Goal: Find specific page/section: Find specific page/section

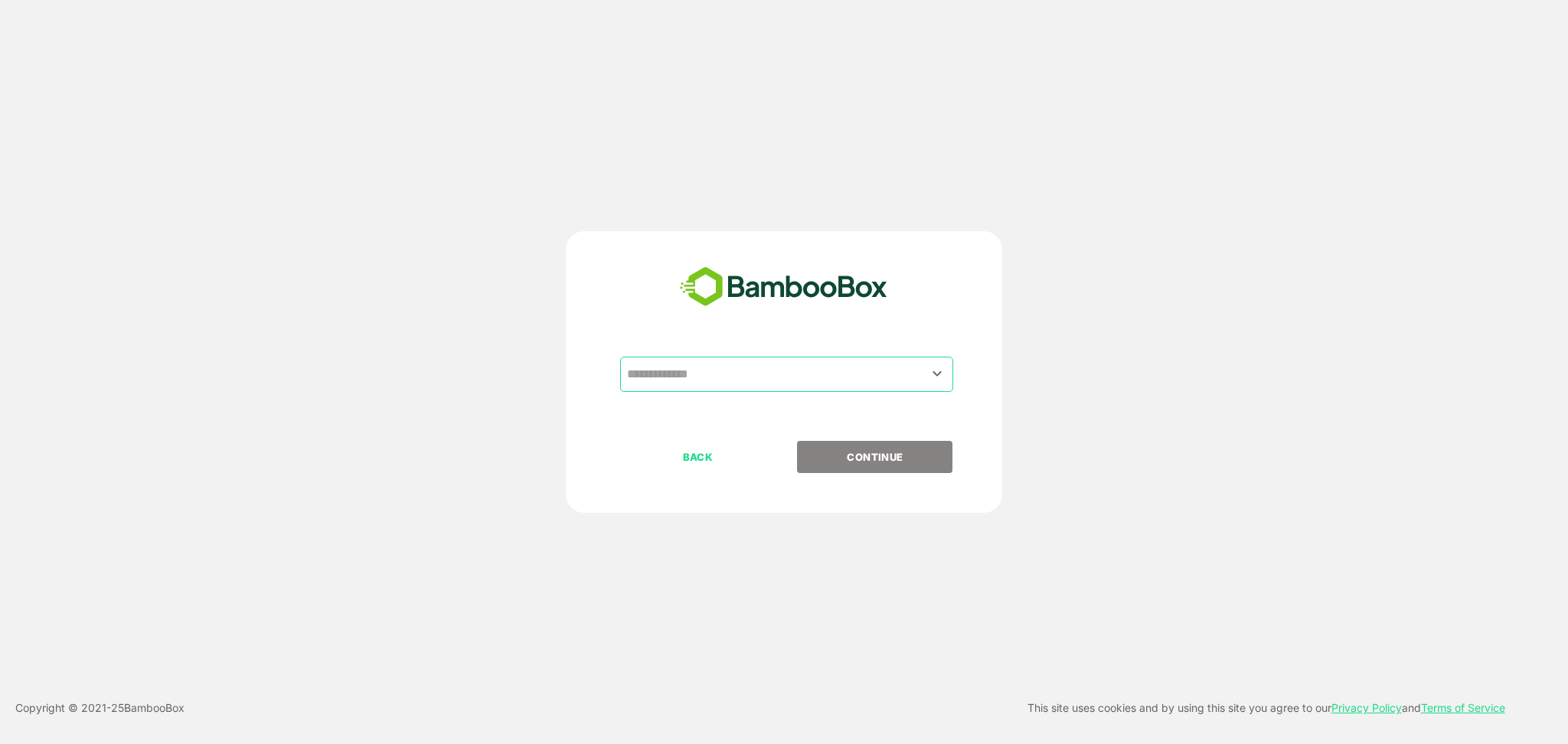
click at [808, 382] on input "text" at bounding box center [786, 374] width 327 height 29
click at [799, 374] on input "text" at bounding box center [786, 374] width 327 height 29
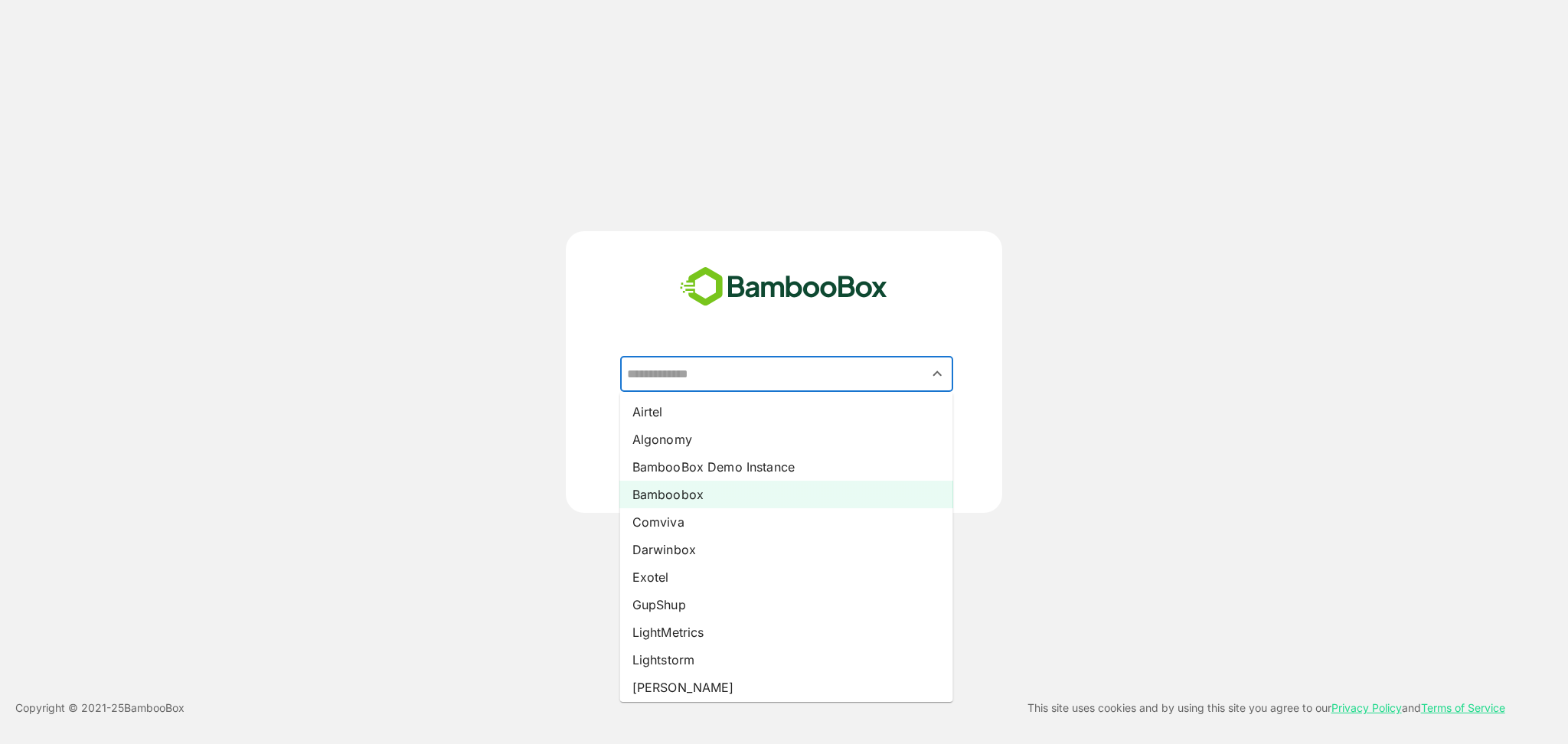
click at [744, 503] on li "Bamboobox" at bounding box center [786, 494] width 333 height 27
type input "*********"
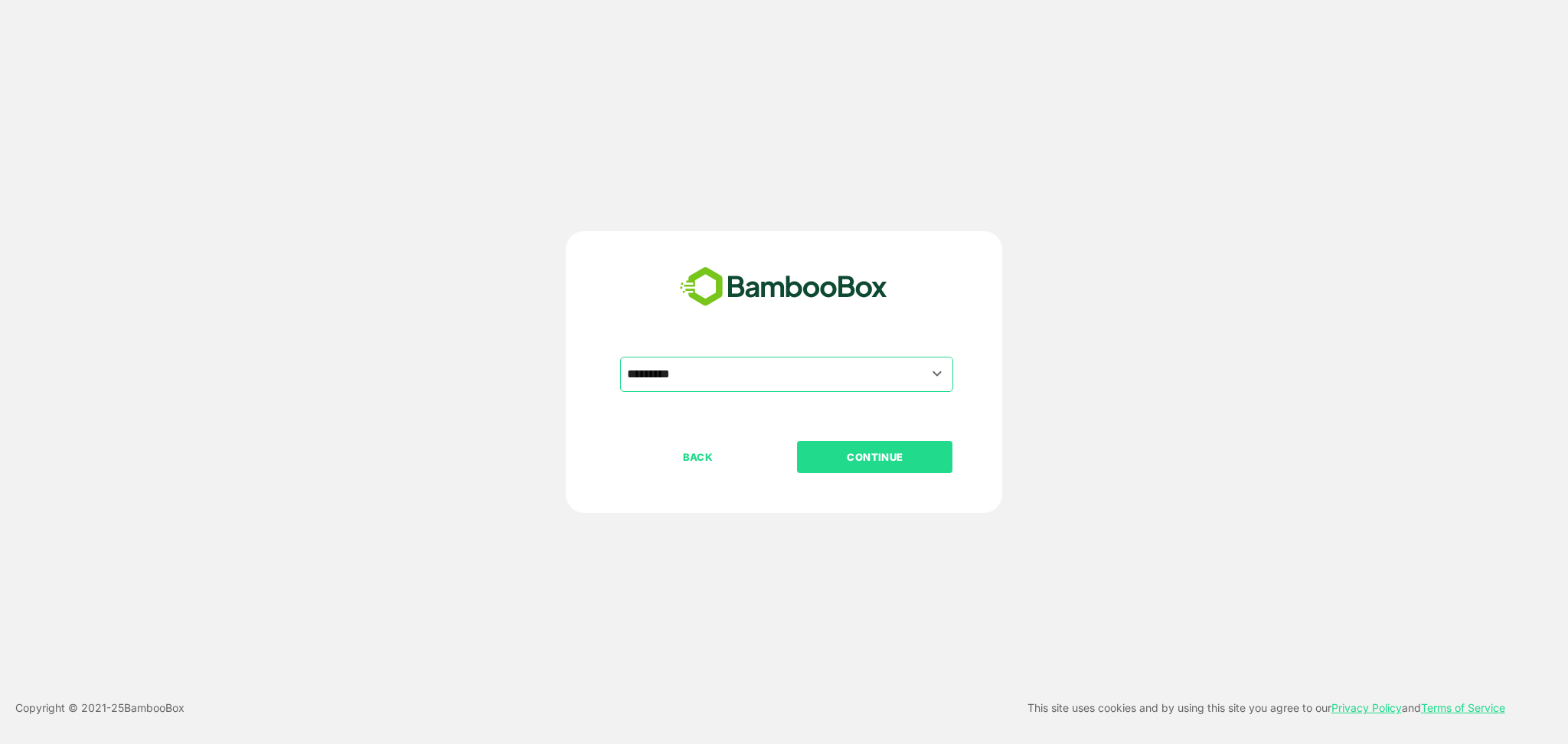
click at [842, 464] on p "CONTINUE" at bounding box center [875, 457] width 153 height 17
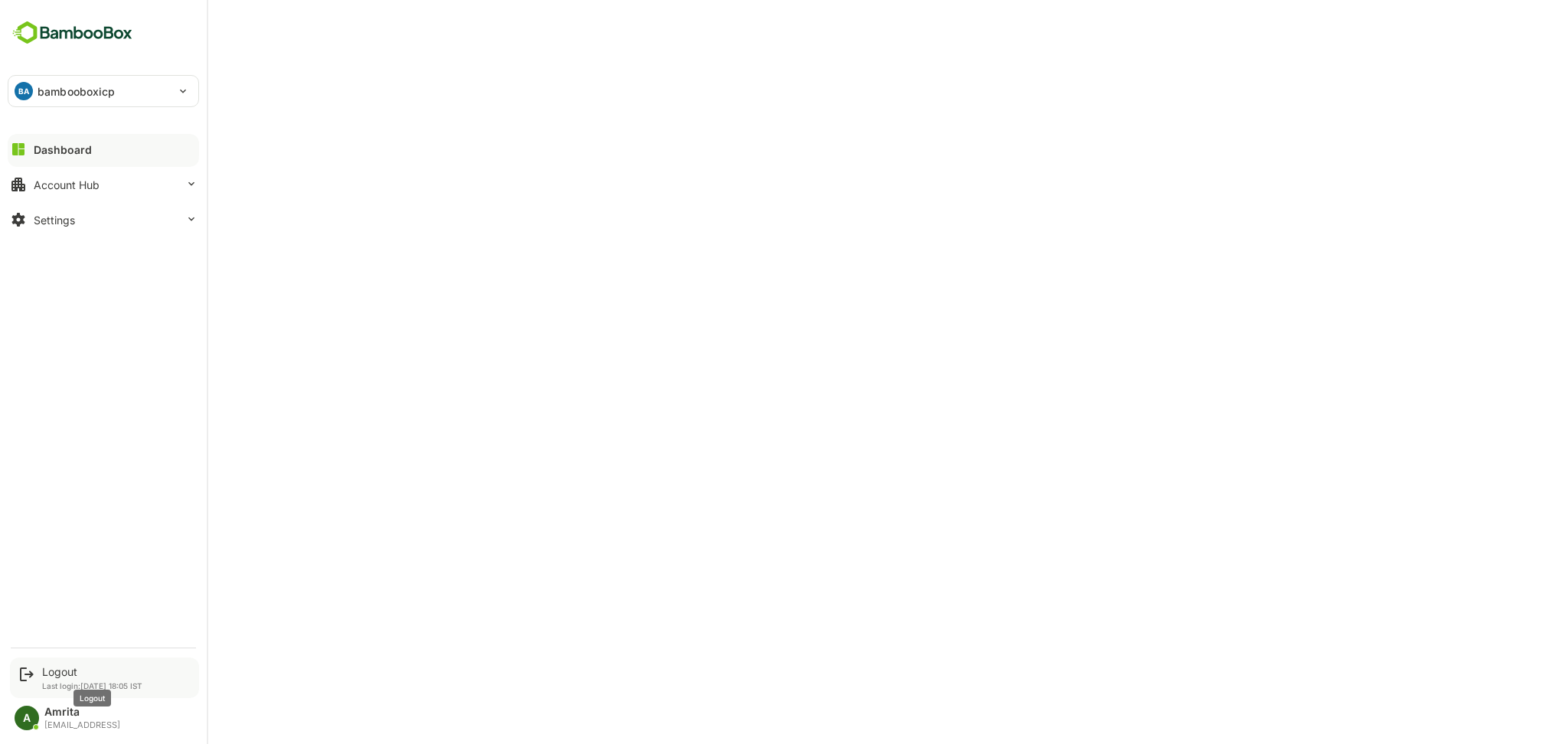
click at [54, 672] on div "Logout" at bounding box center [92, 671] width 101 height 13
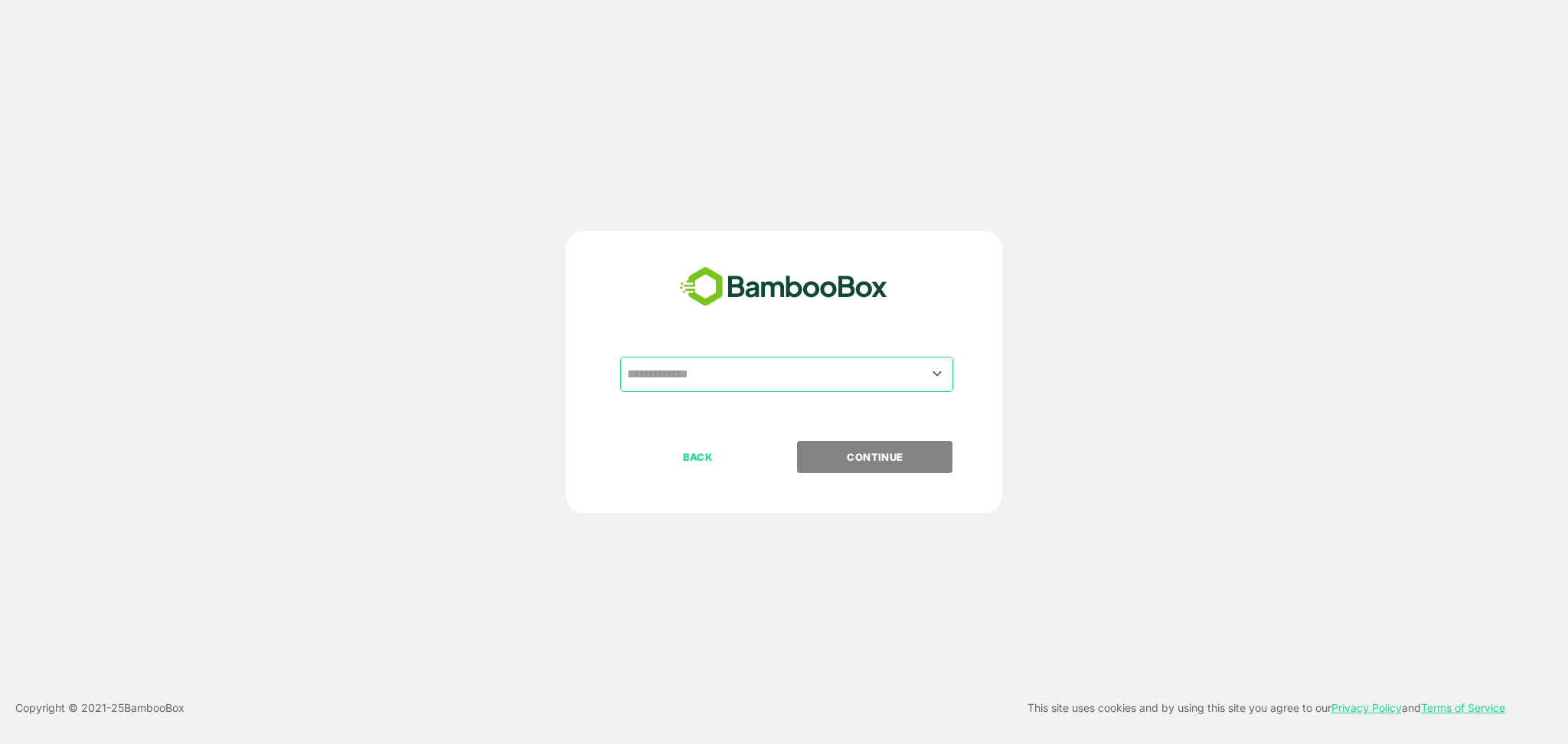
click at [794, 390] on div "​" at bounding box center [786, 373] width 333 height 35
click at [829, 377] on input "text" at bounding box center [786, 374] width 327 height 29
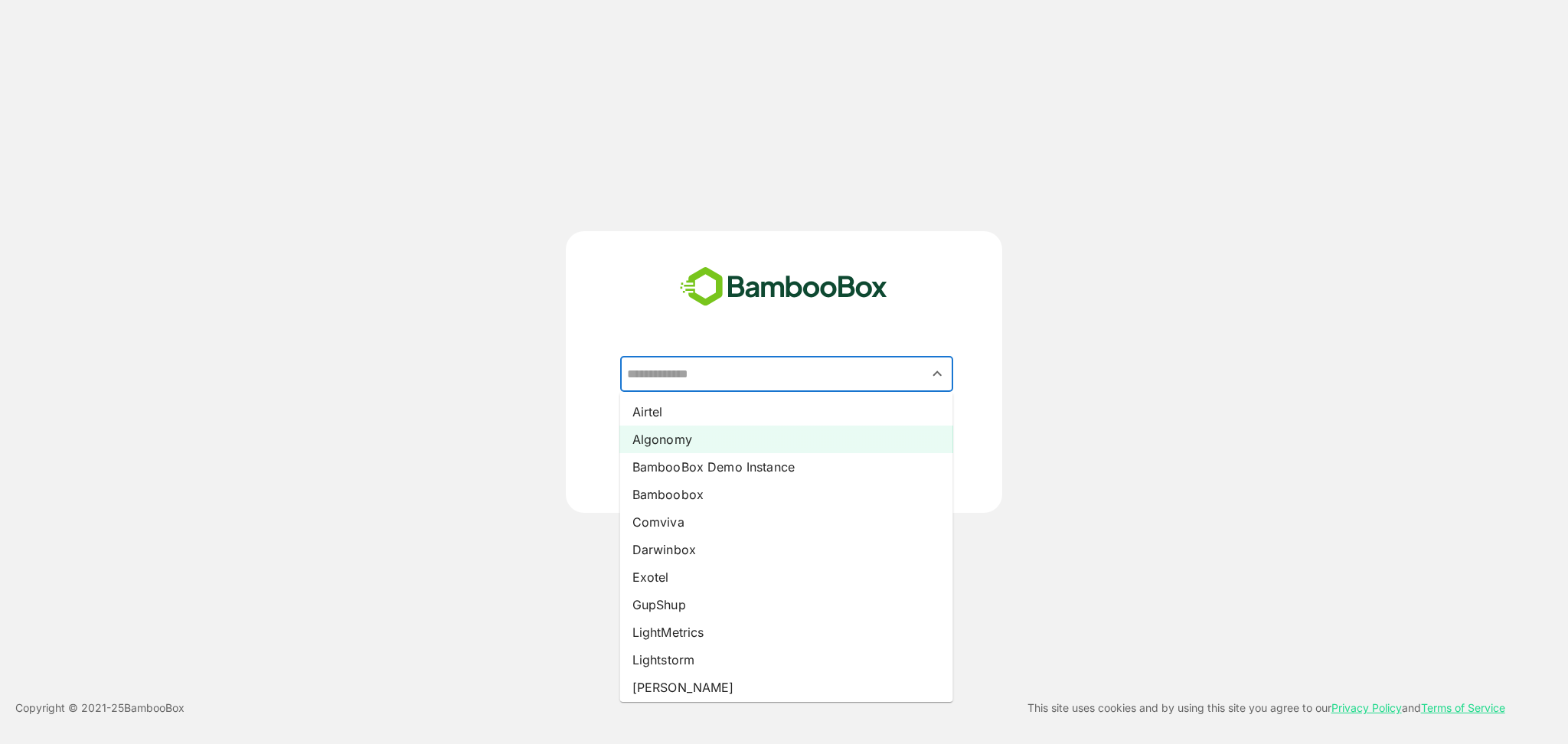
click at [782, 438] on li "Algonomy" at bounding box center [786, 439] width 333 height 27
type input "********"
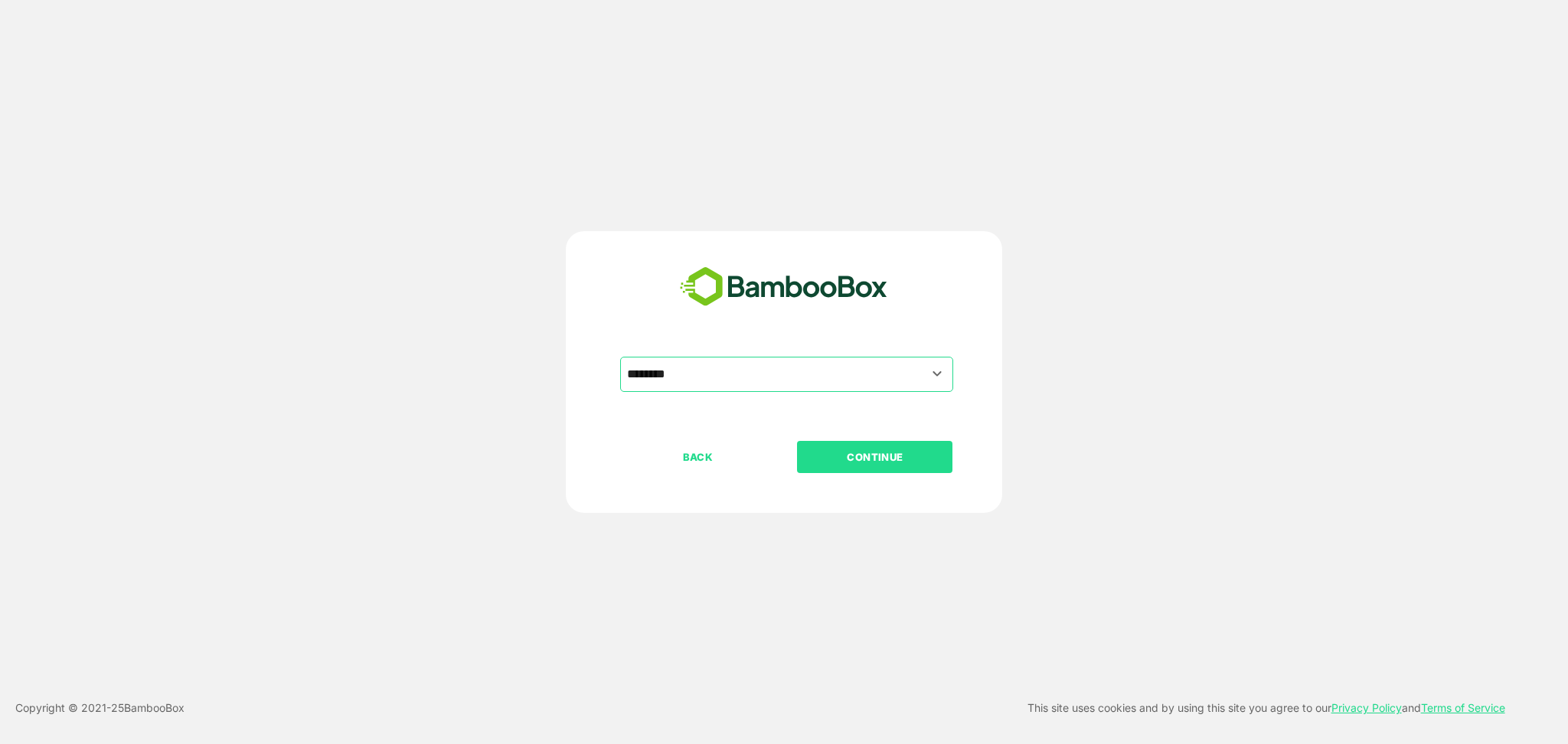
click at [854, 466] on button "CONTINUE" at bounding box center [875, 457] width 155 height 32
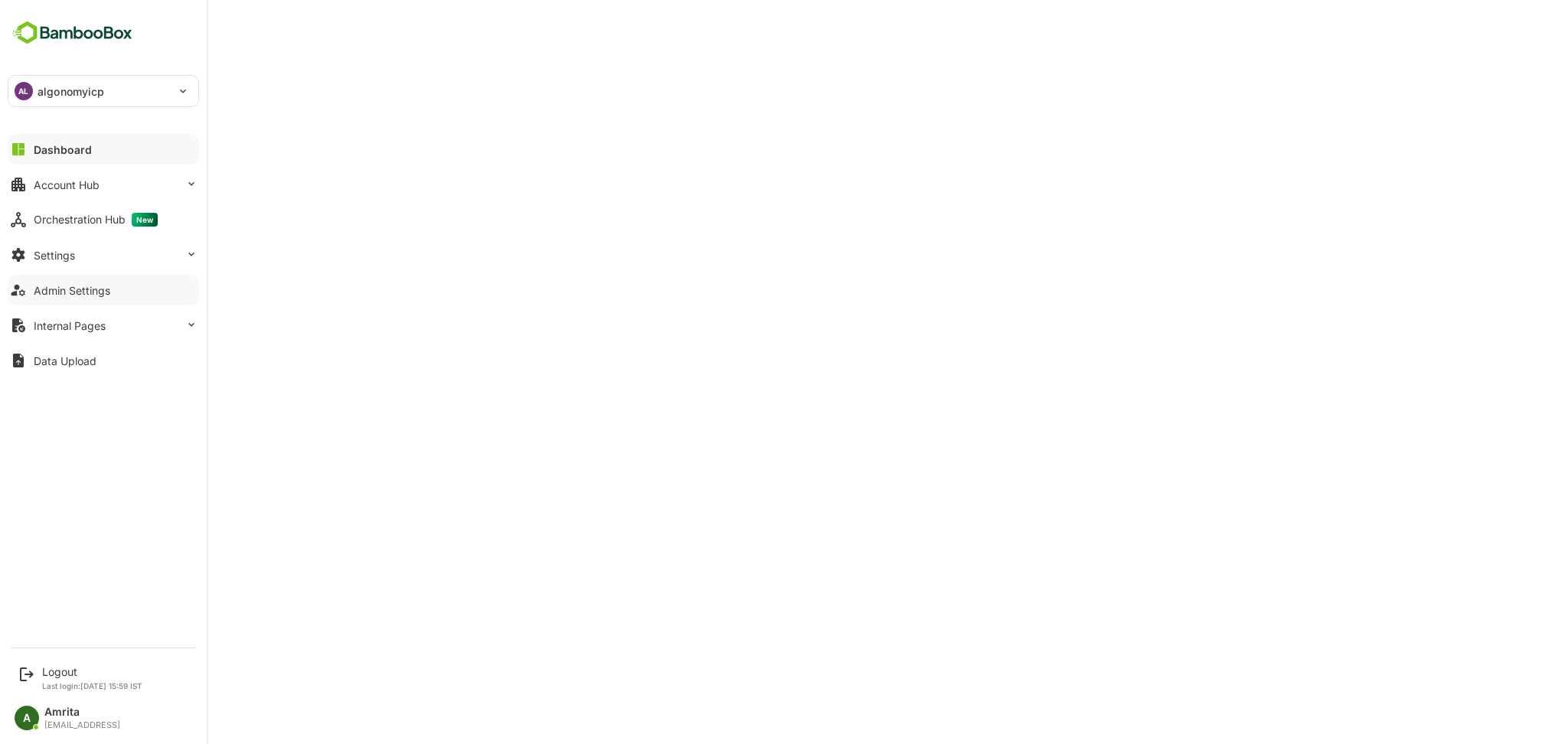
click at [43, 291] on div "Admin Settings" at bounding box center [72, 290] width 77 height 13
click at [76, 178] on div "Account Hub" at bounding box center [67, 184] width 66 height 13
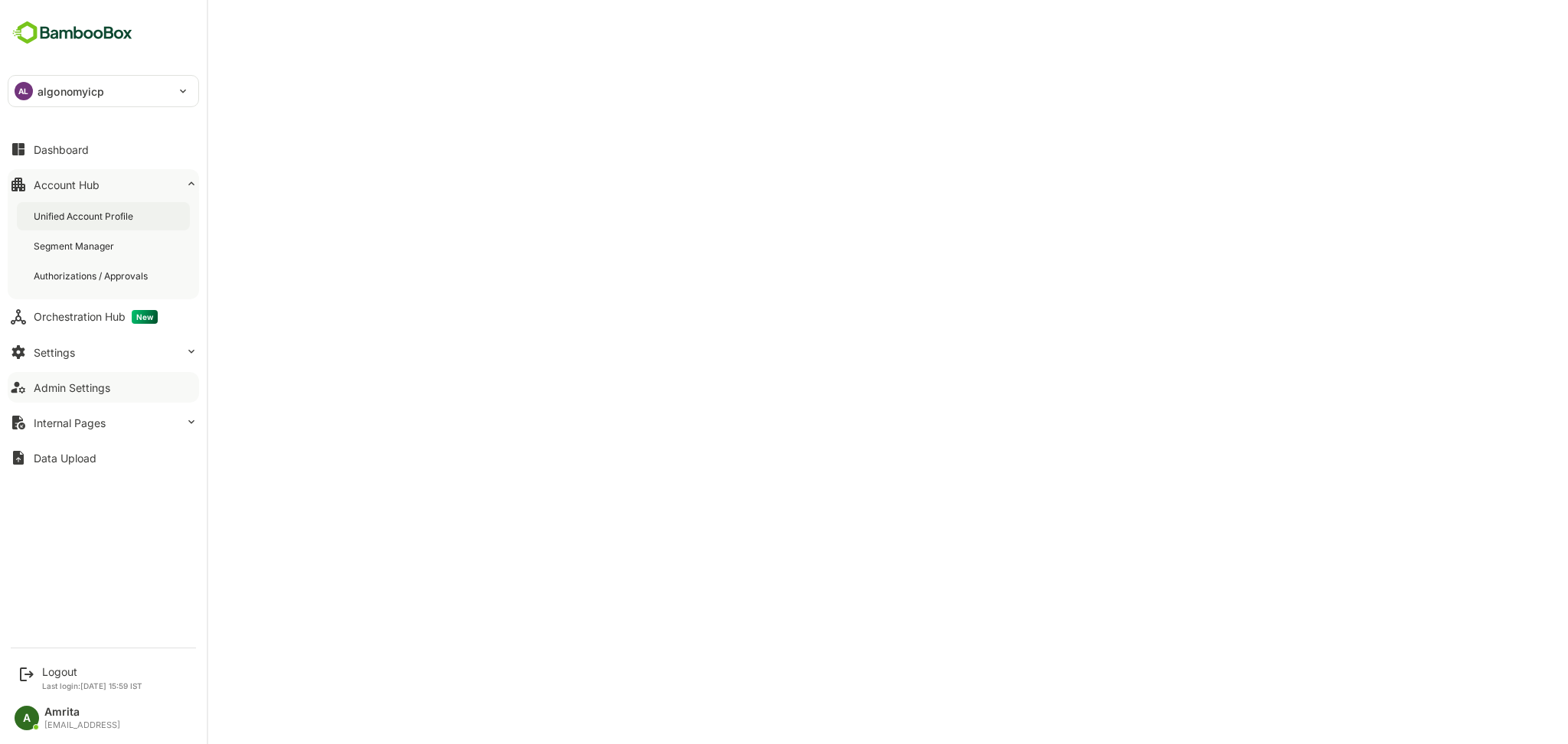
click at [91, 219] on div "Unified Account Profile" at bounding box center [85, 216] width 102 height 13
click at [95, 389] on div "Admin Settings" at bounding box center [72, 387] width 77 height 13
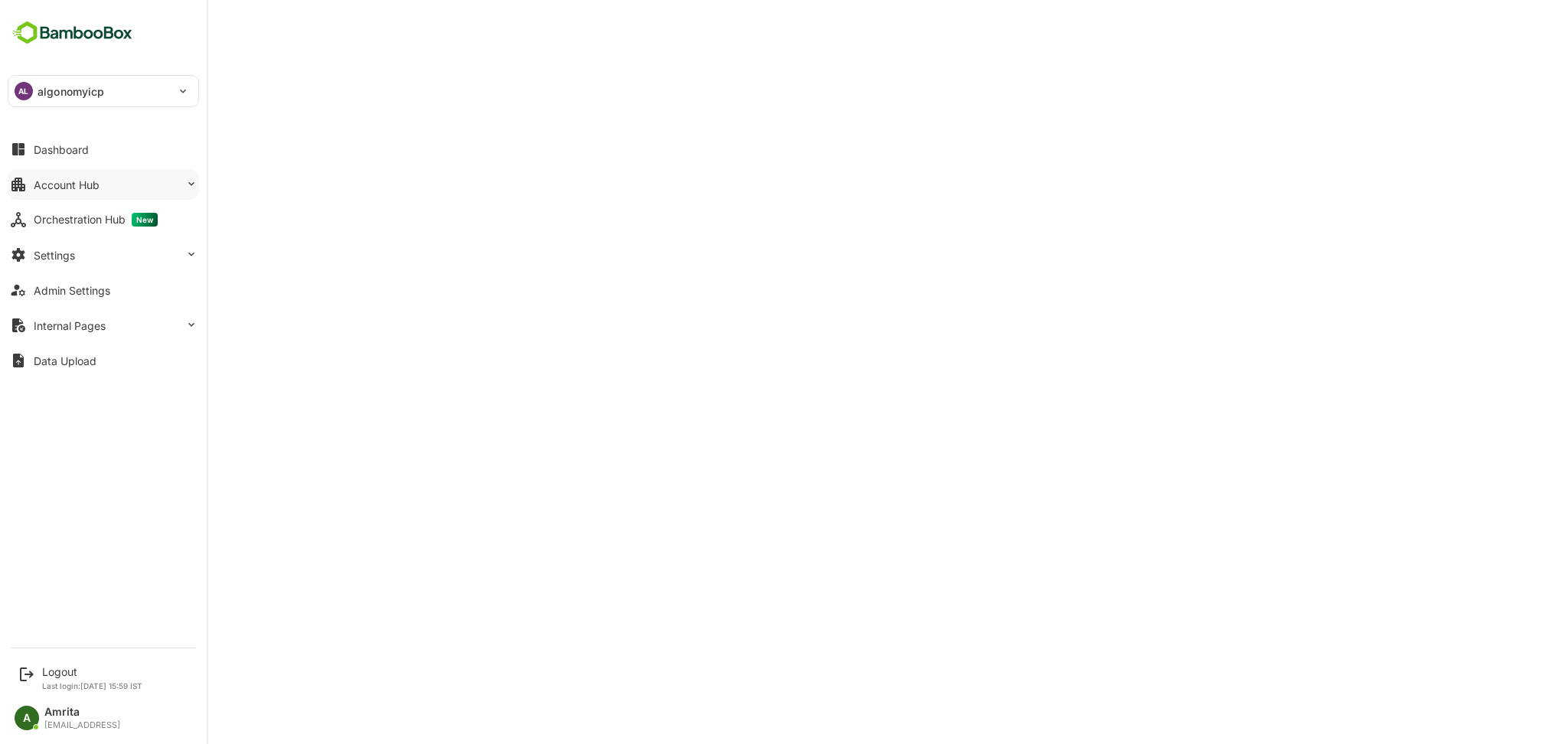
click at [81, 175] on button "Account Hub" at bounding box center [103, 184] width 191 height 31
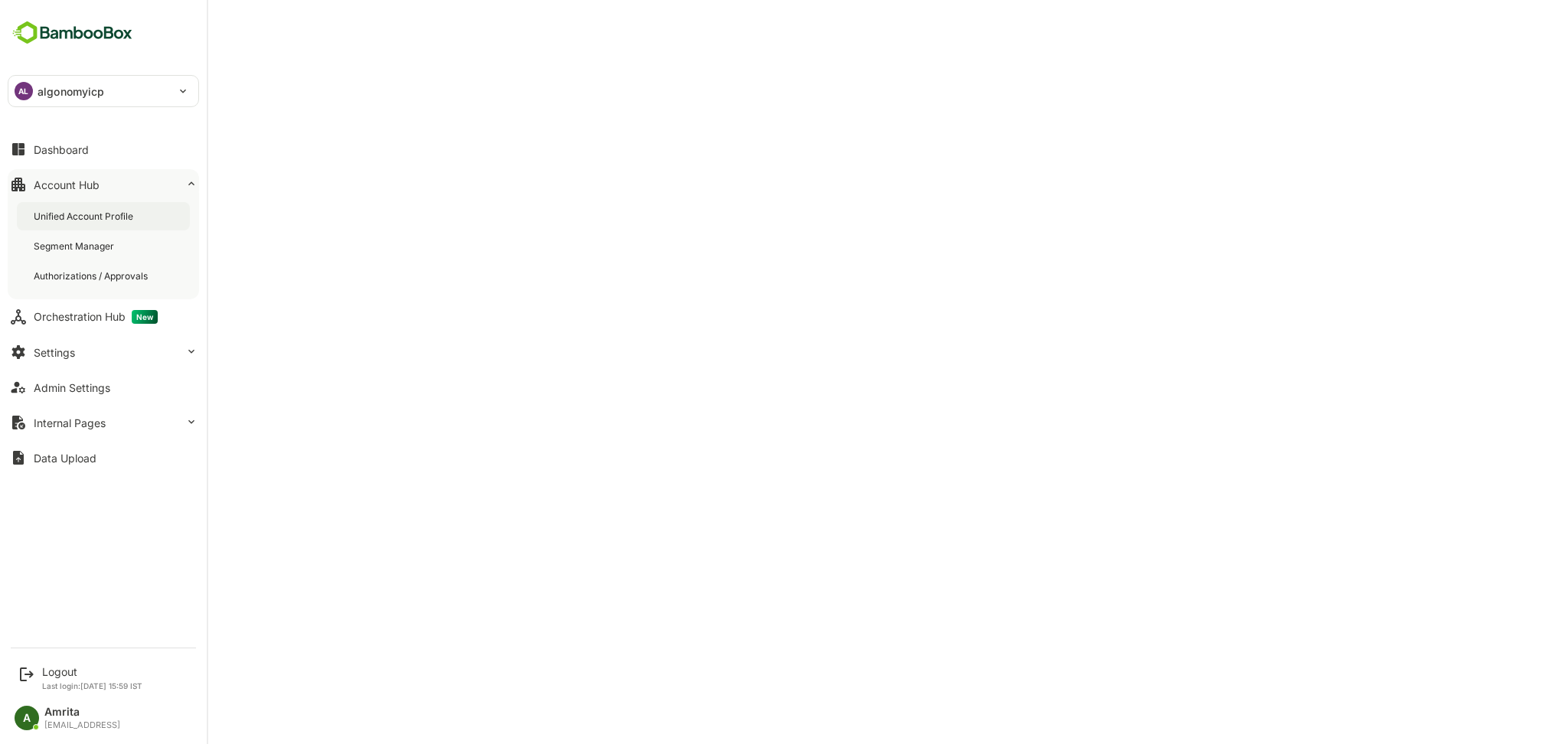
click at [95, 204] on div "Unified Account Profile" at bounding box center [103, 216] width 173 height 28
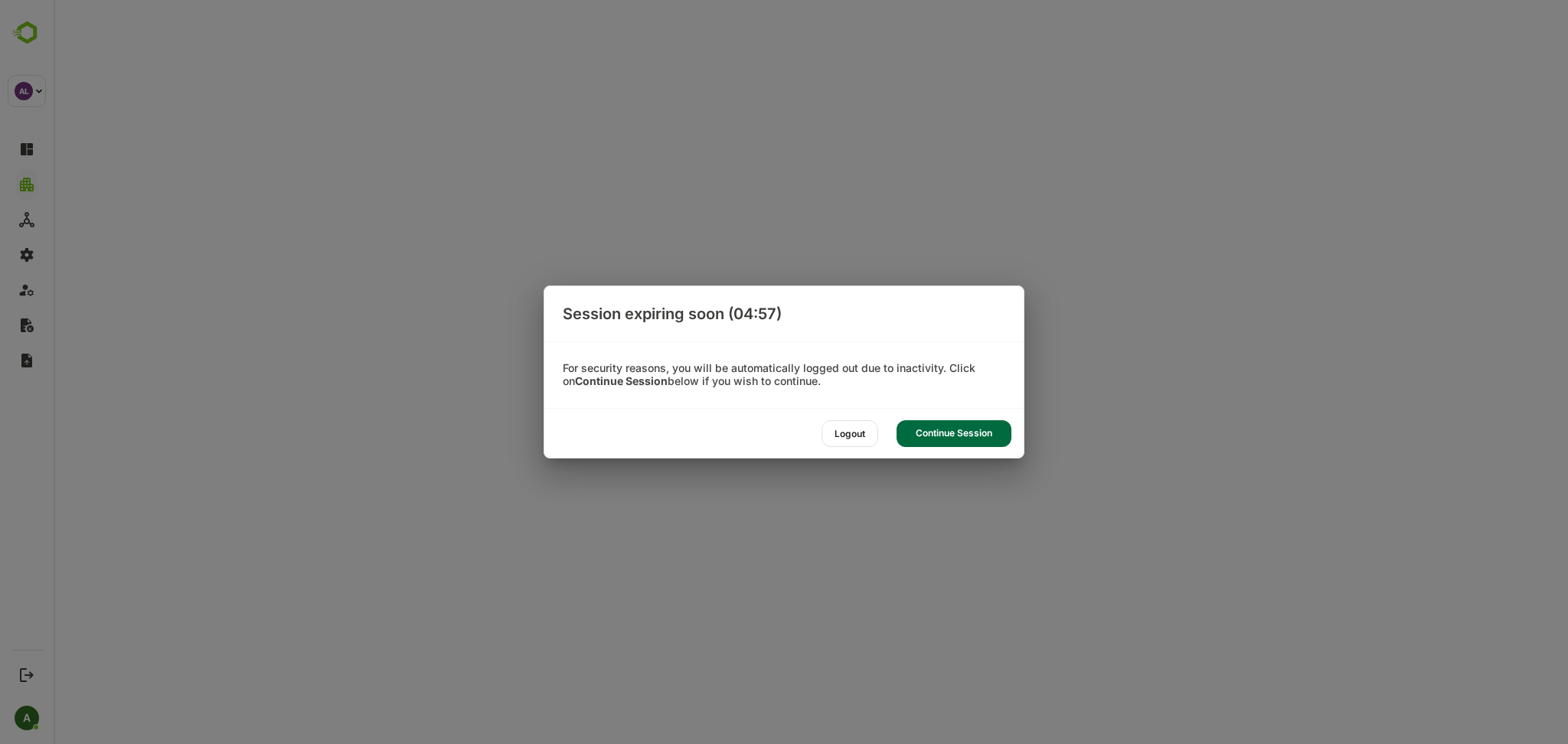
click at [966, 432] on div "Continue Session" at bounding box center [953, 433] width 115 height 26
